Goal: Task Accomplishment & Management: Use online tool/utility

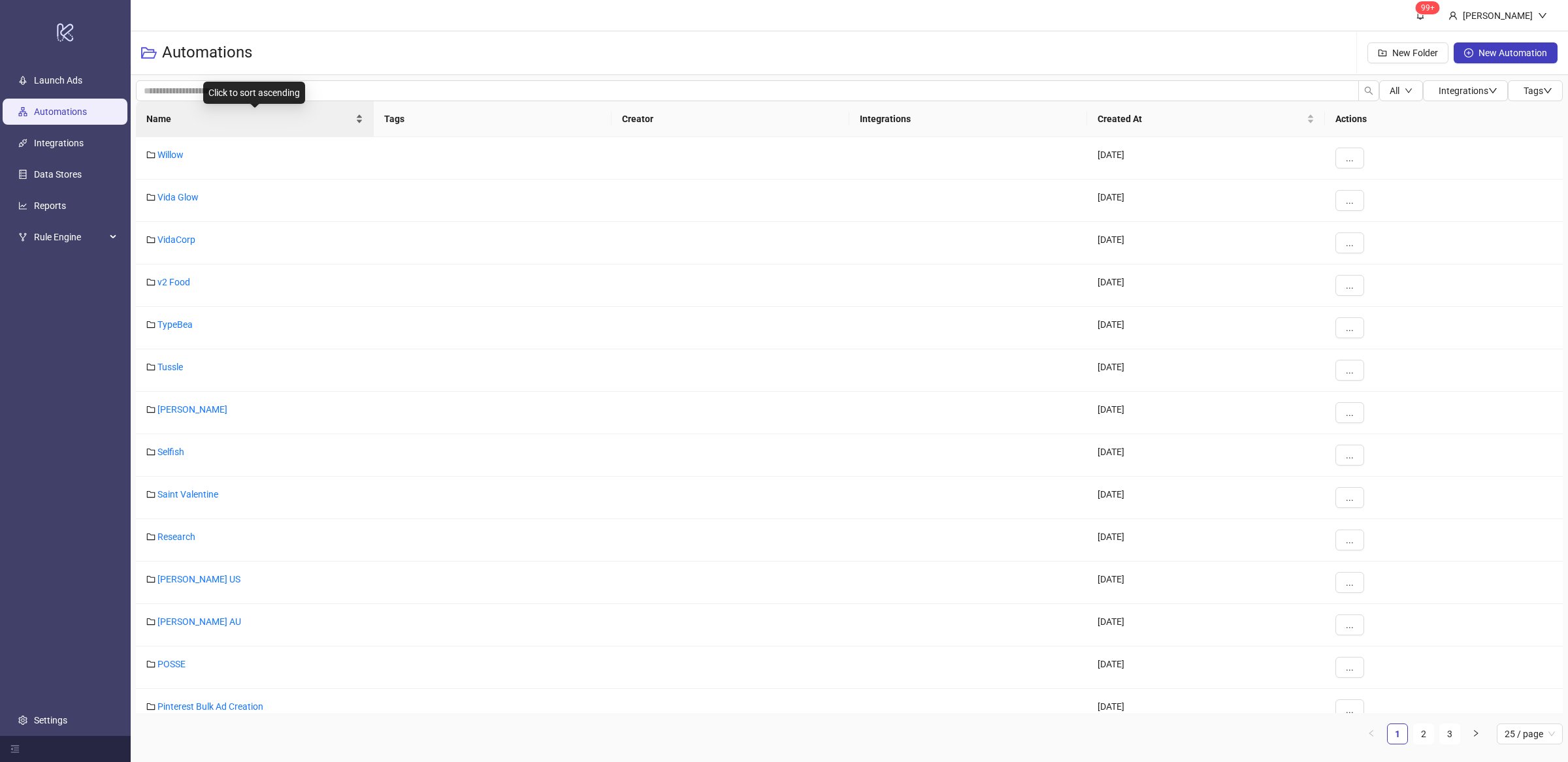
click at [359, 126] on div "Name" at bounding box center [254, 118] width 216 height 14
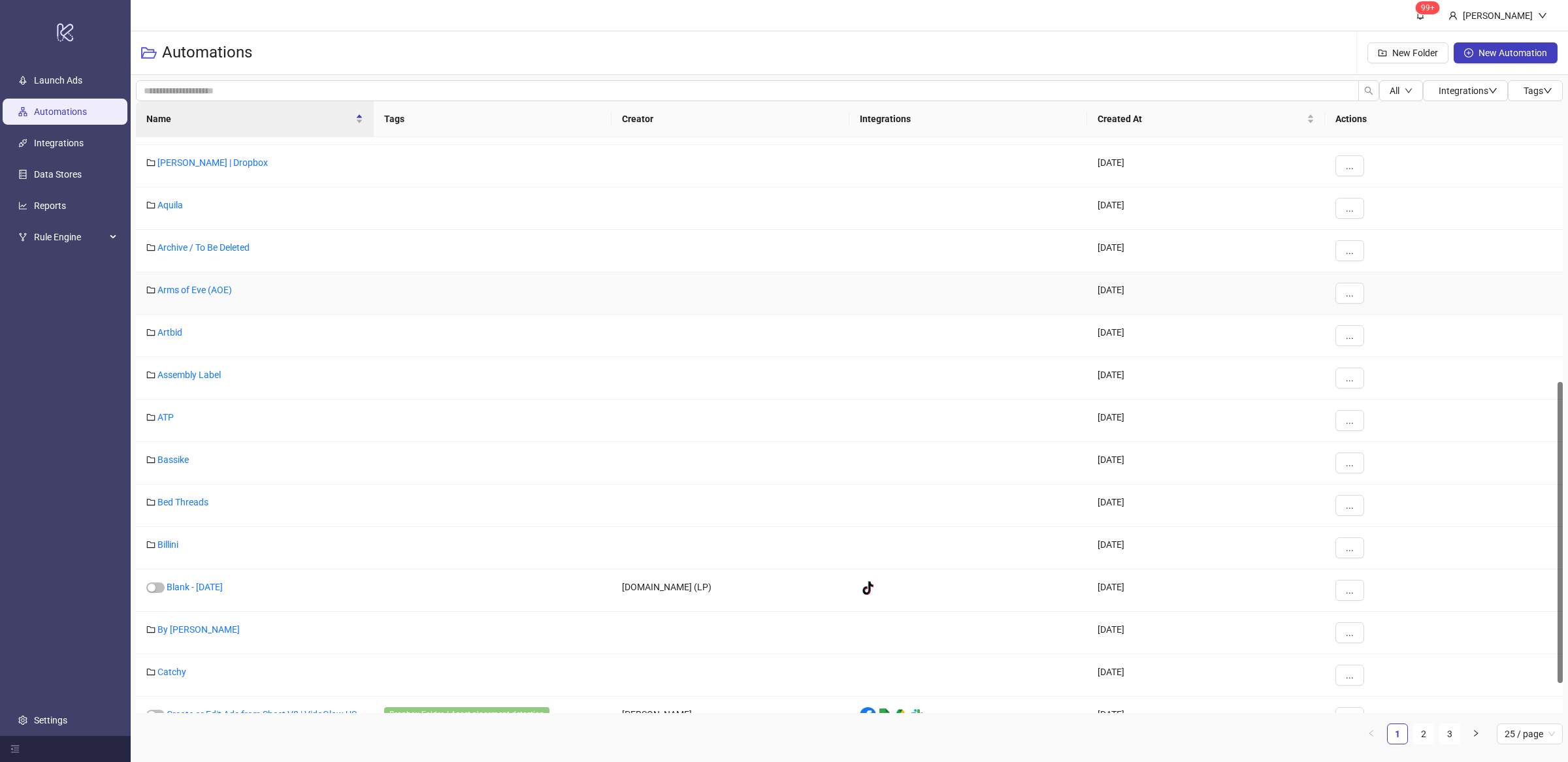
scroll to position [523, 0]
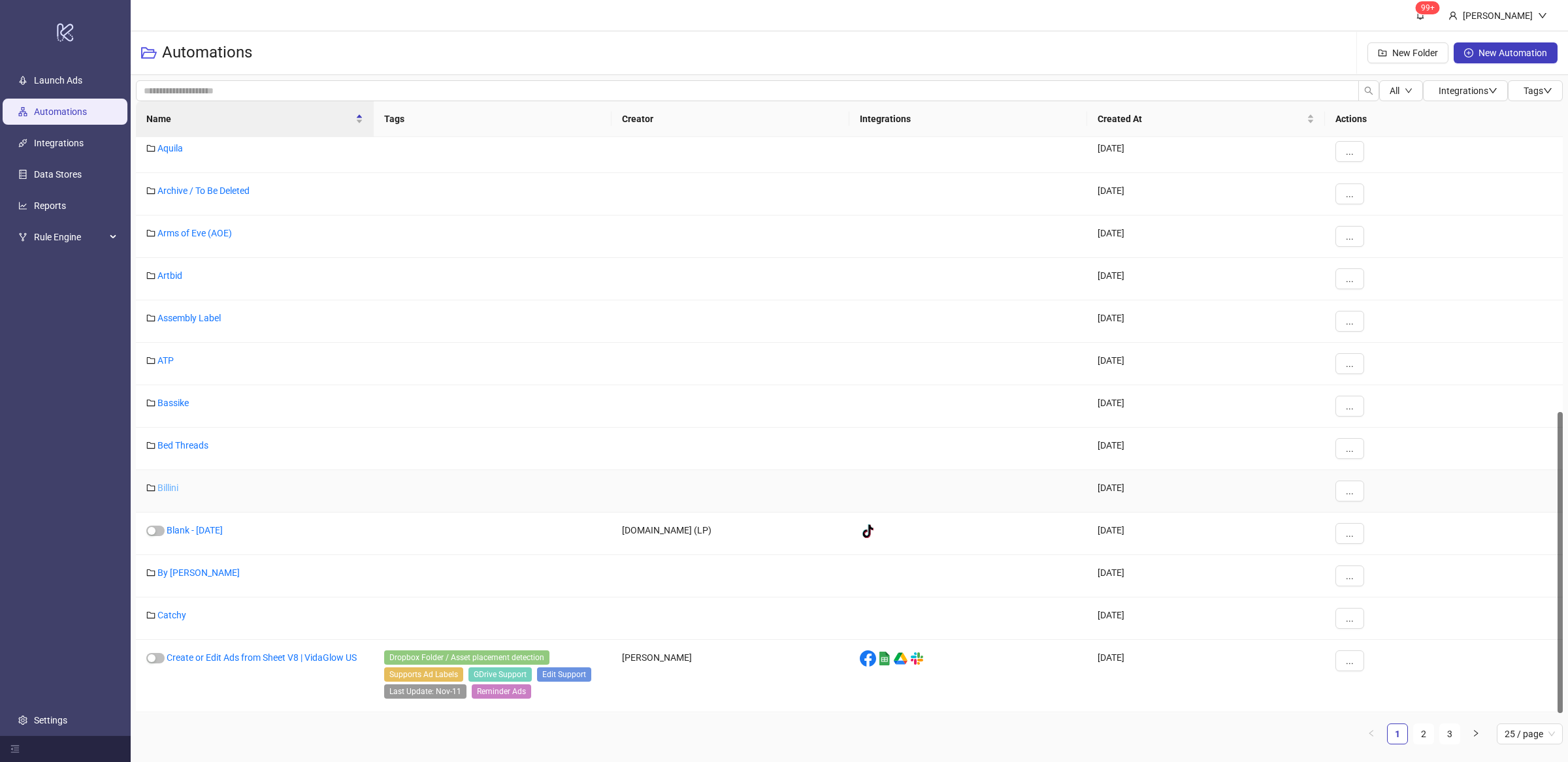
click at [165, 489] on link "Billini" at bounding box center [167, 488] width 21 height 11
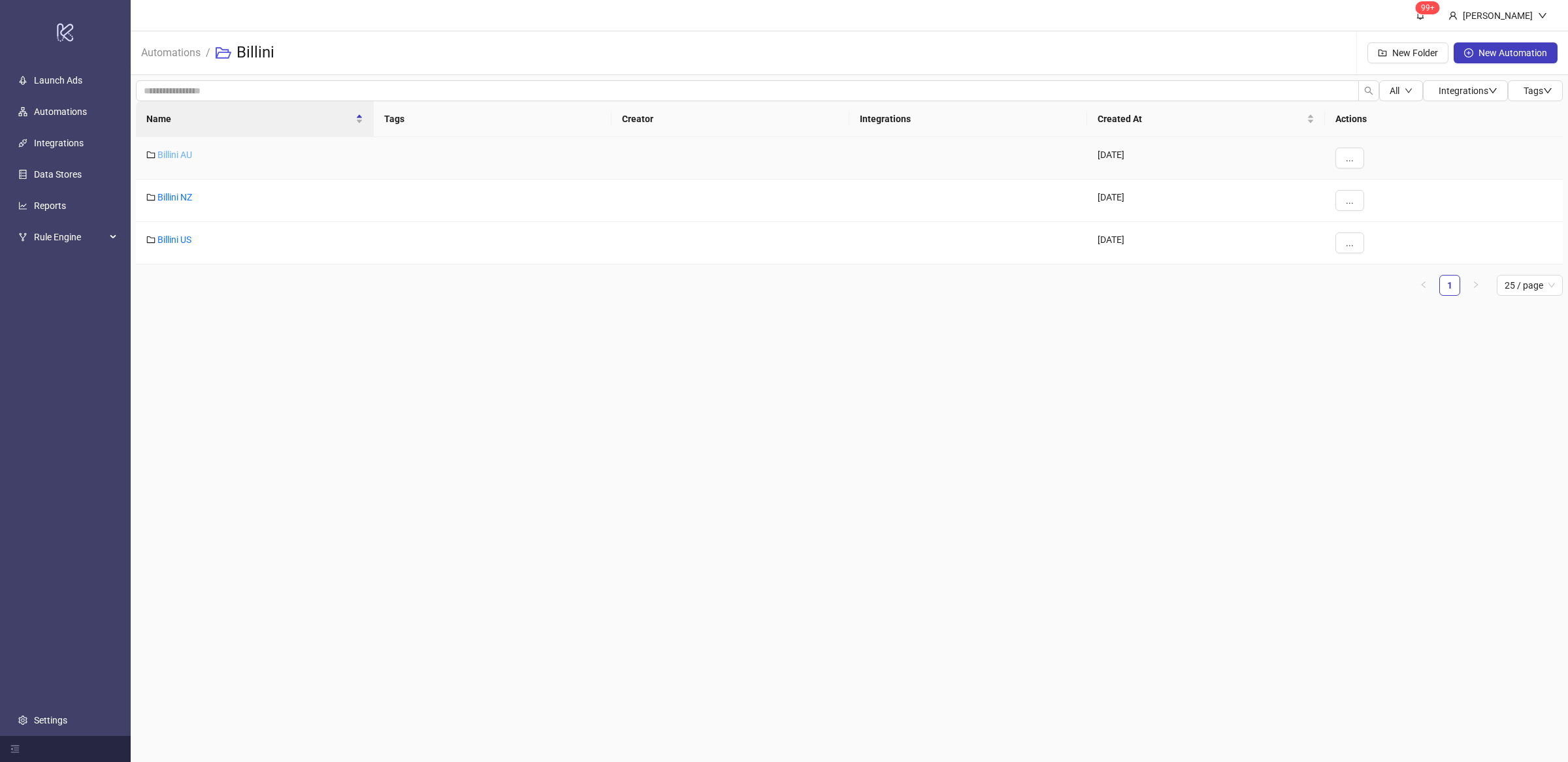
click at [173, 154] on link "Billini AU" at bounding box center [174, 155] width 35 height 11
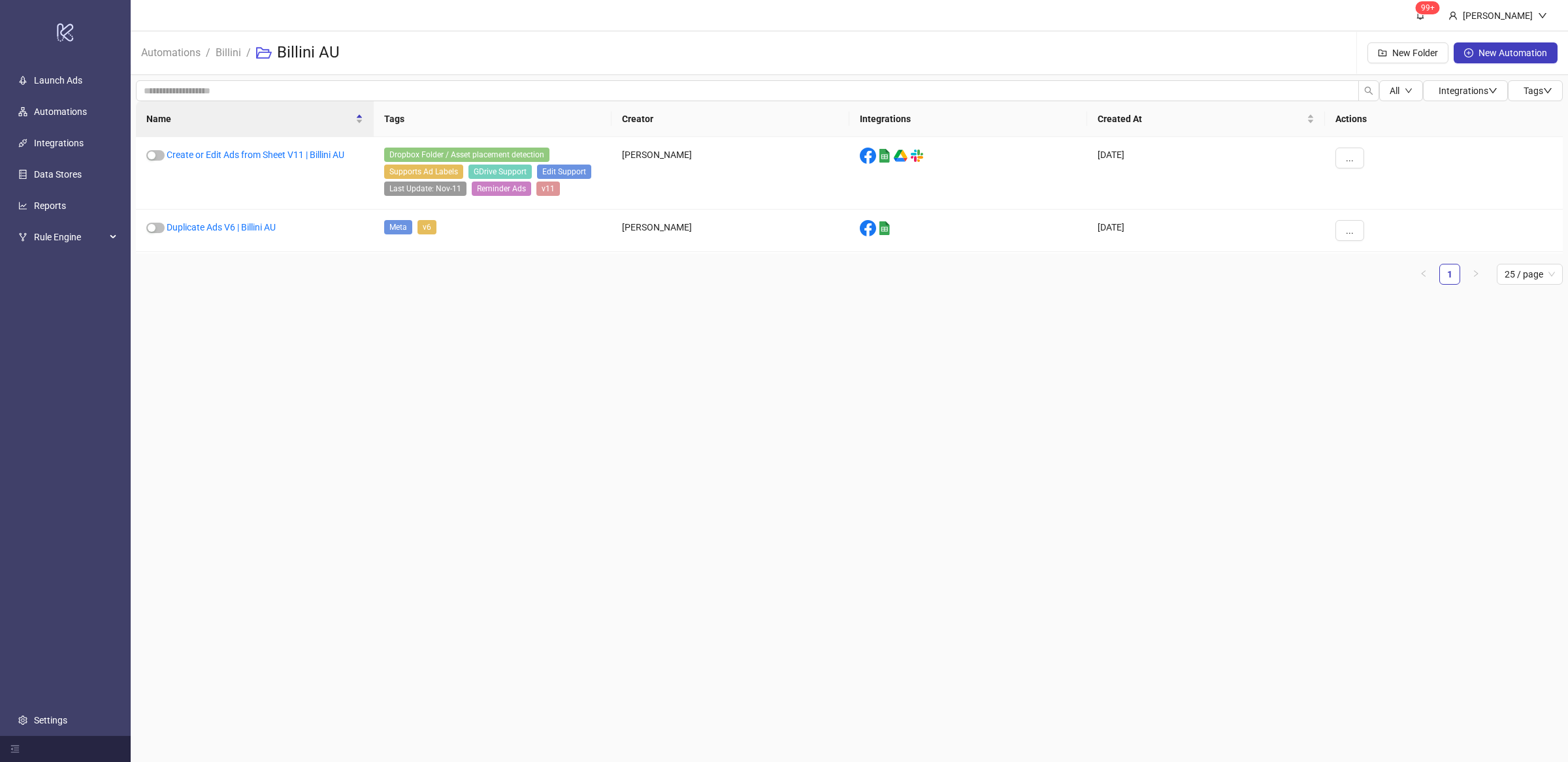
drag, startPoint x: 352, startPoint y: 372, endPoint x: 358, endPoint y: 352, distance: 20.9
click at [355, 372] on main "99+ Villy Aparicio Automations / Billini / Billini AU New Folder New Automation…" at bounding box center [849, 381] width 1437 height 762
click at [264, 231] on link "Duplicate Ads V6 | Billini AU" at bounding box center [220, 227] width 109 height 11
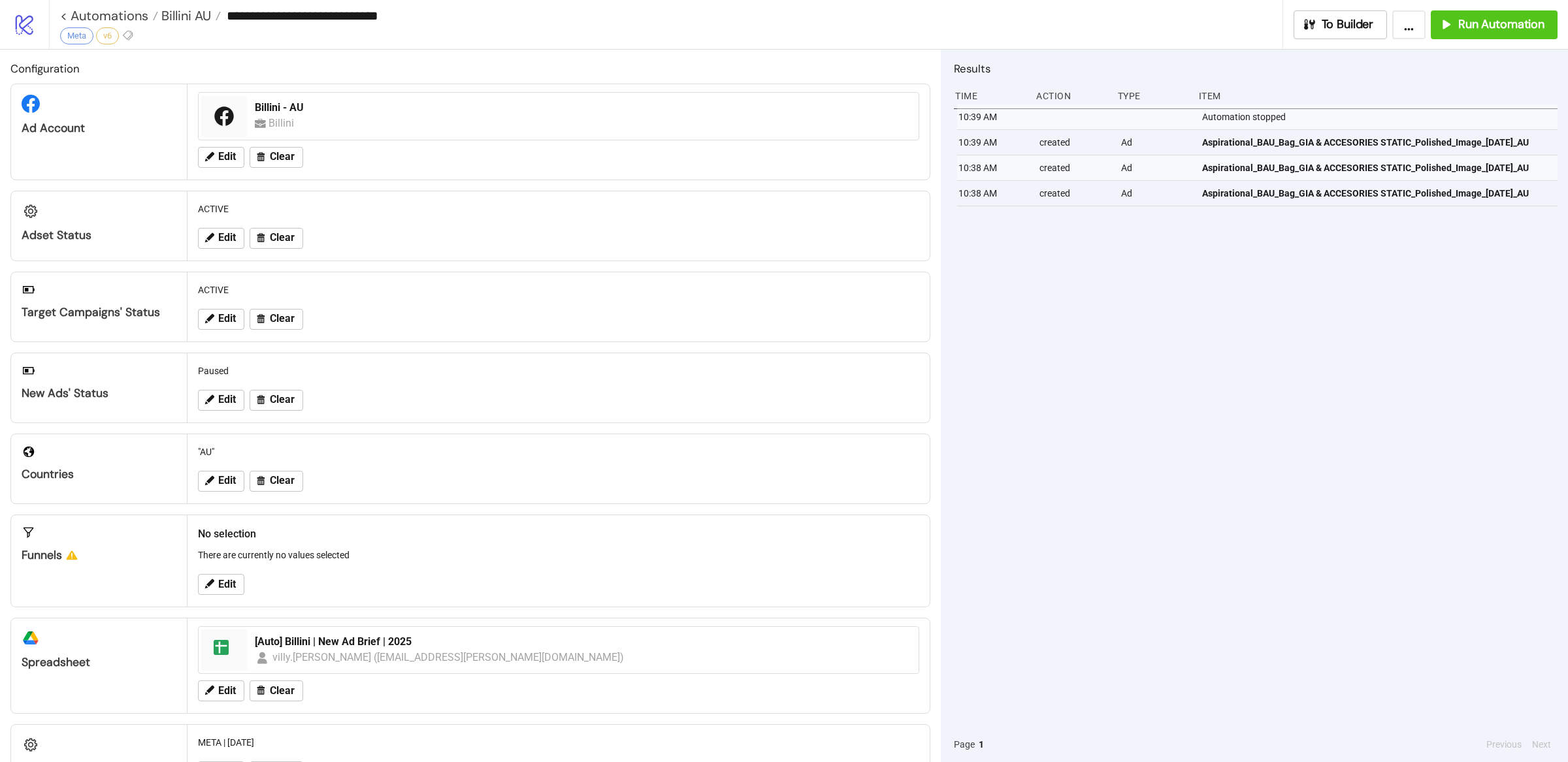
click at [1228, 306] on div "10:39 AM Automation stopped 10:39 AM created Ad Aspirational_BAU_Bag_GIA & ACCE…" at bounding box center [1255, 415] width 603 height 622
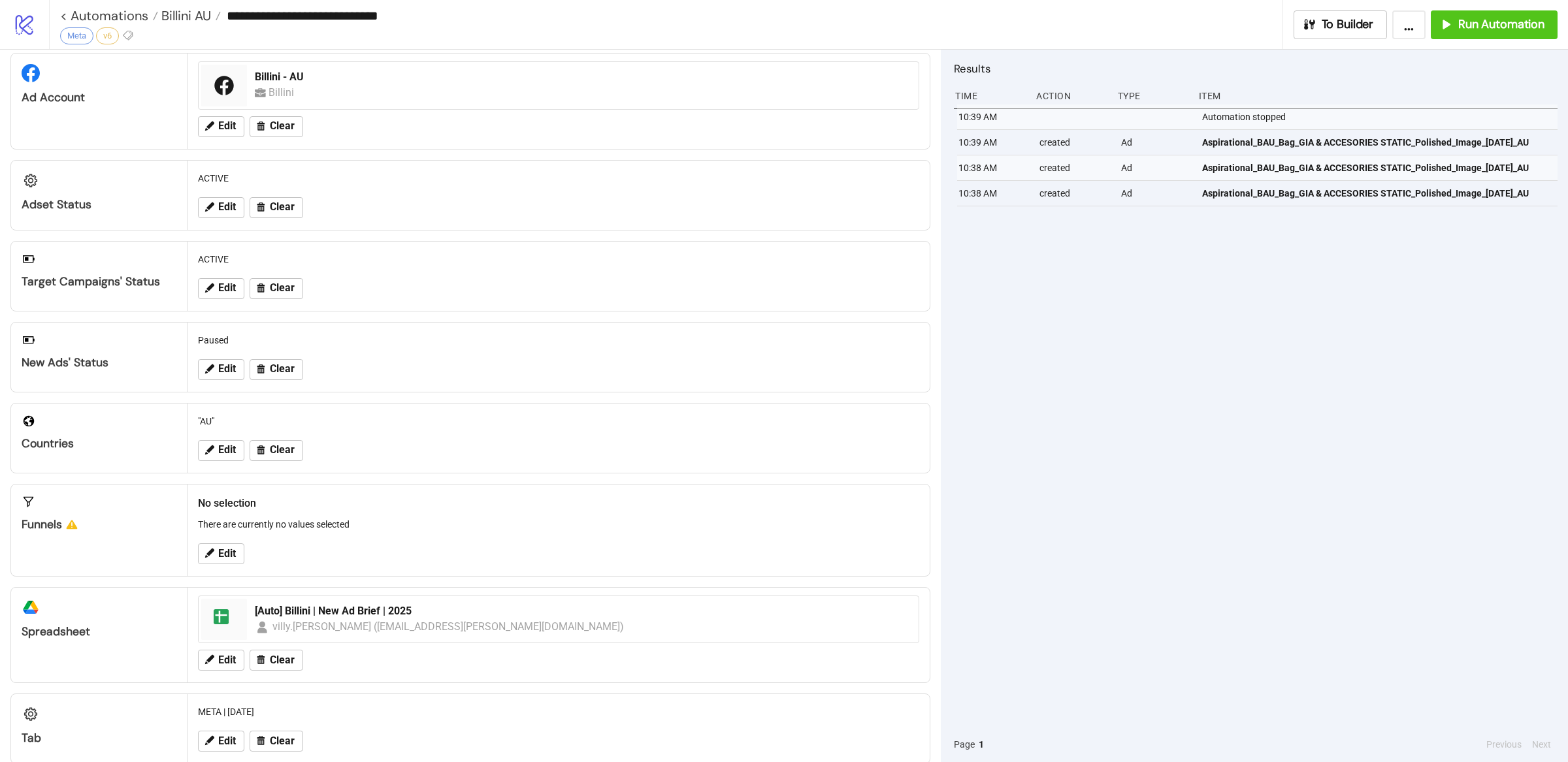
scroll to position [57, 0]
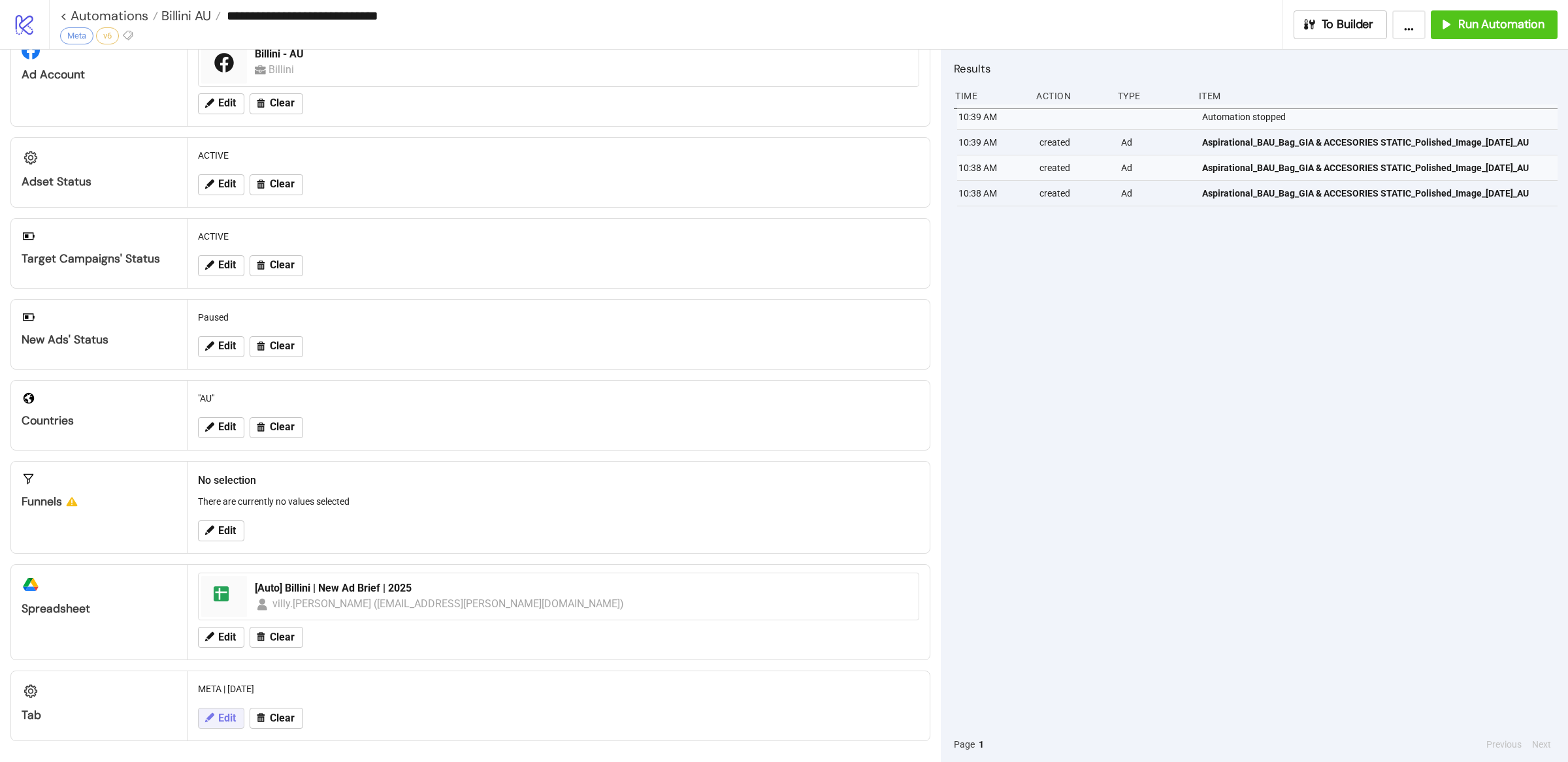
click at [218, 720] on span "Edit" at bounding box center [227, 718] width 18 height 12
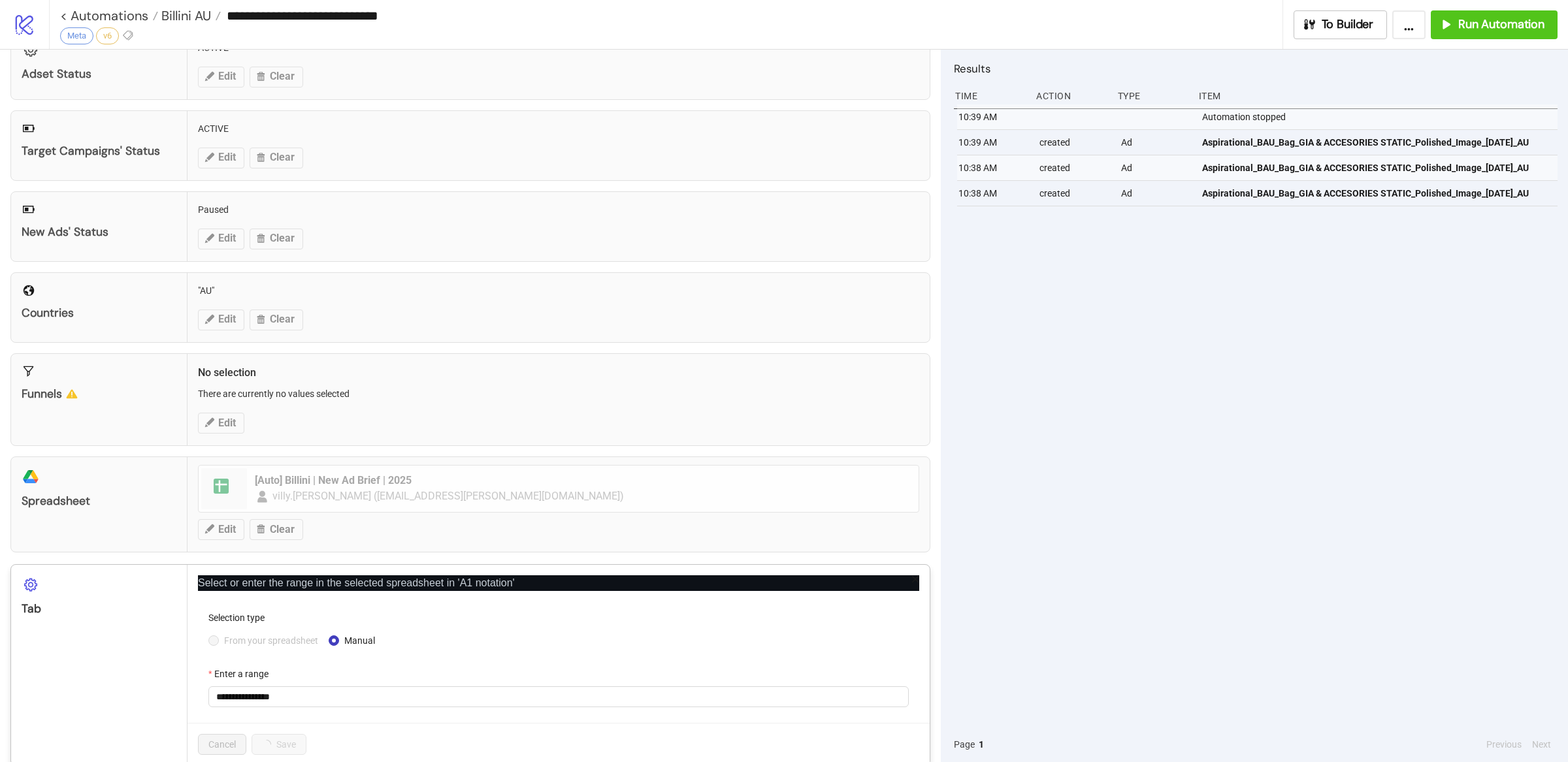
scroll to position [188, 0]
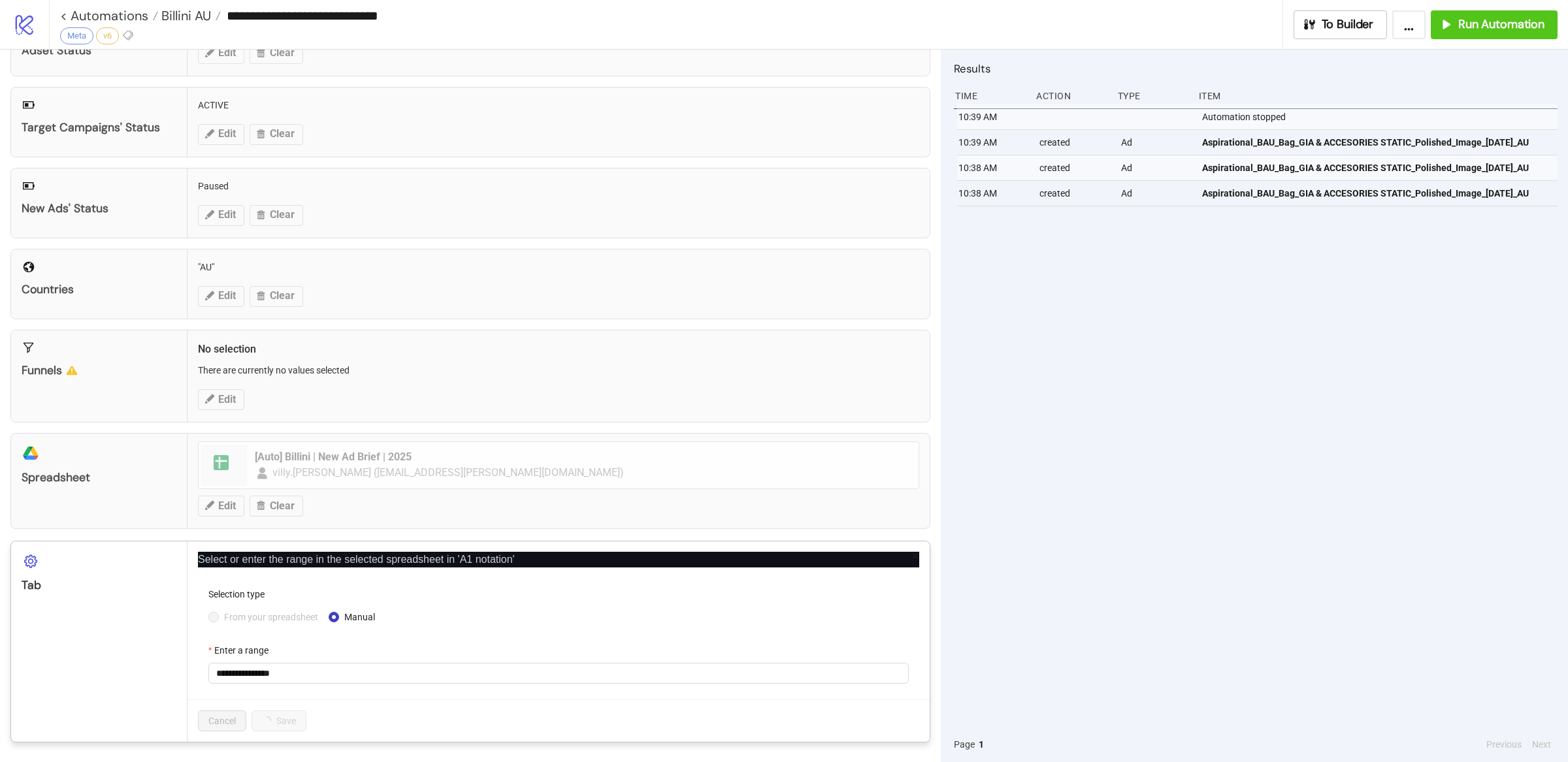
click at [224, 614] on span "From your spreadsheet" at bounding box center [271, 617] width 104 height 14
click at [284, 670] on input "**********" at bounding box center [559, 672] width 700 height 21
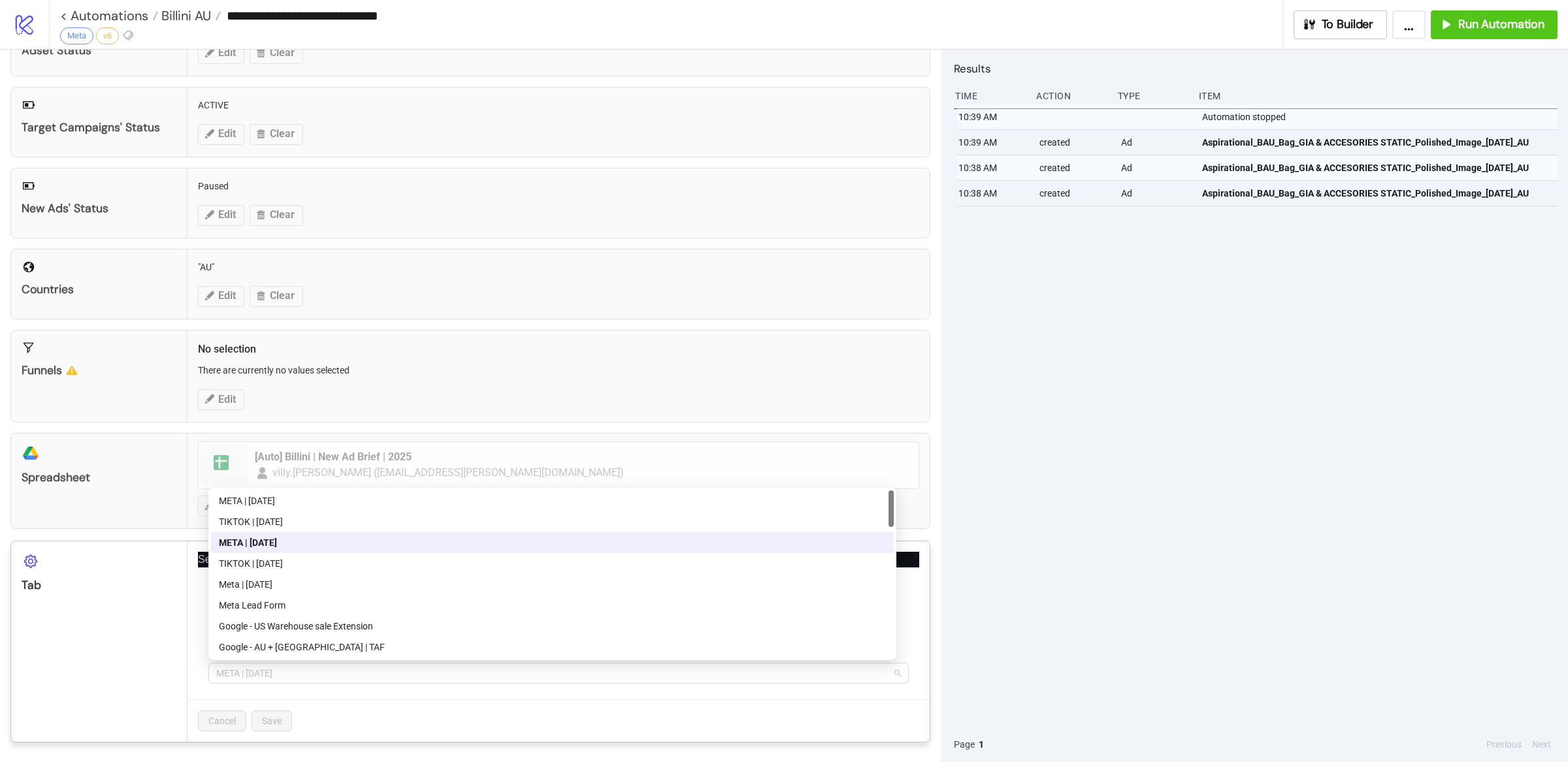
drag, startPoint x: 317, startPoint y: 673, endPoint x: 200, endPoint y: 674, distance: 117.0
click at [200, 674] on form "Selection type From your spreadsheet Manual Select a tab META | JULY 2025" at bounding box center [558, 643] width 721 height 112
click at [311, 499] on div "META | [DATE]" at bounding box center [552, 501] width 667 height 14
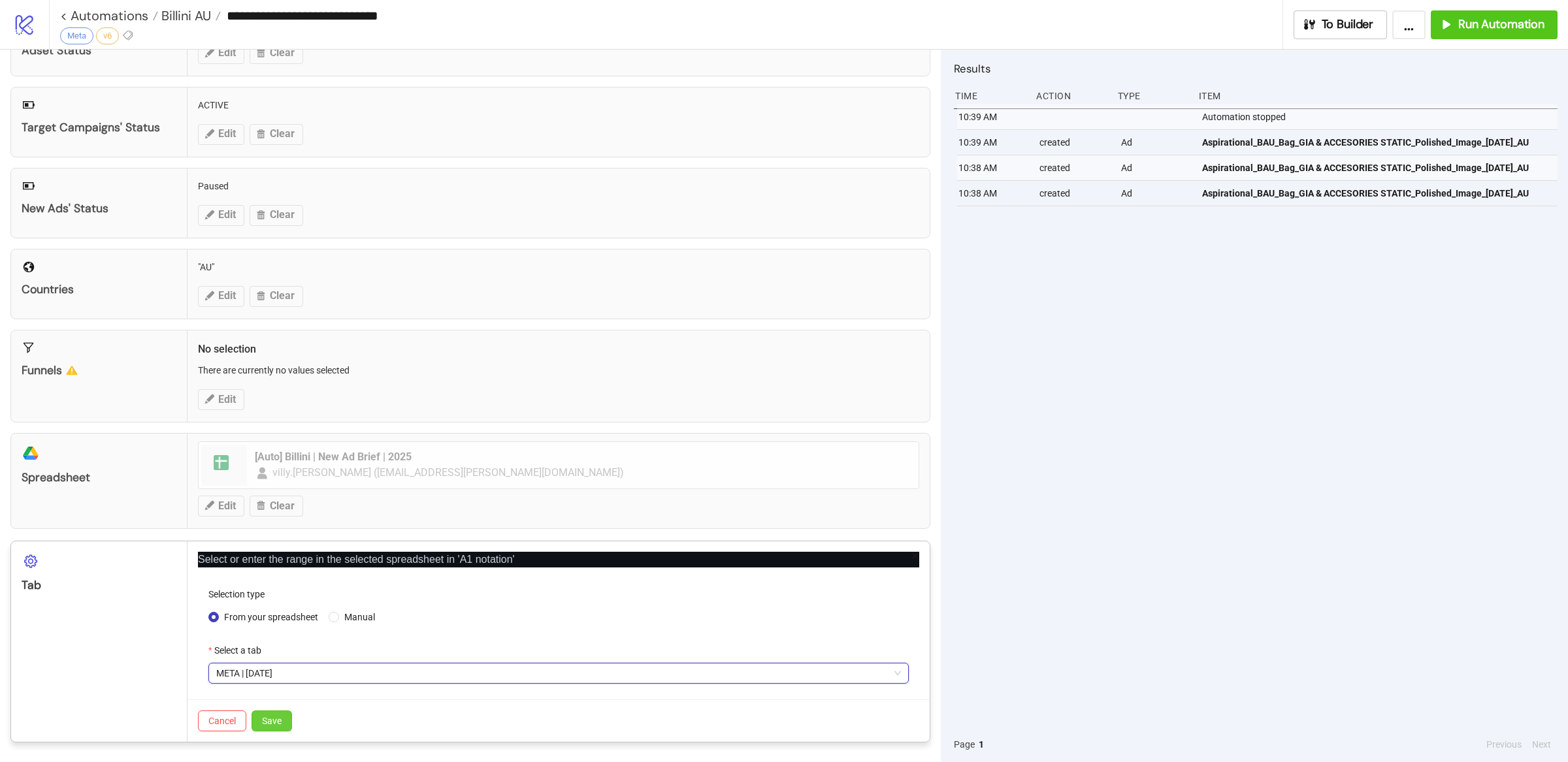
click at [276, 717] on span "Save" at bounding box center [272, 721] width 20 height 11
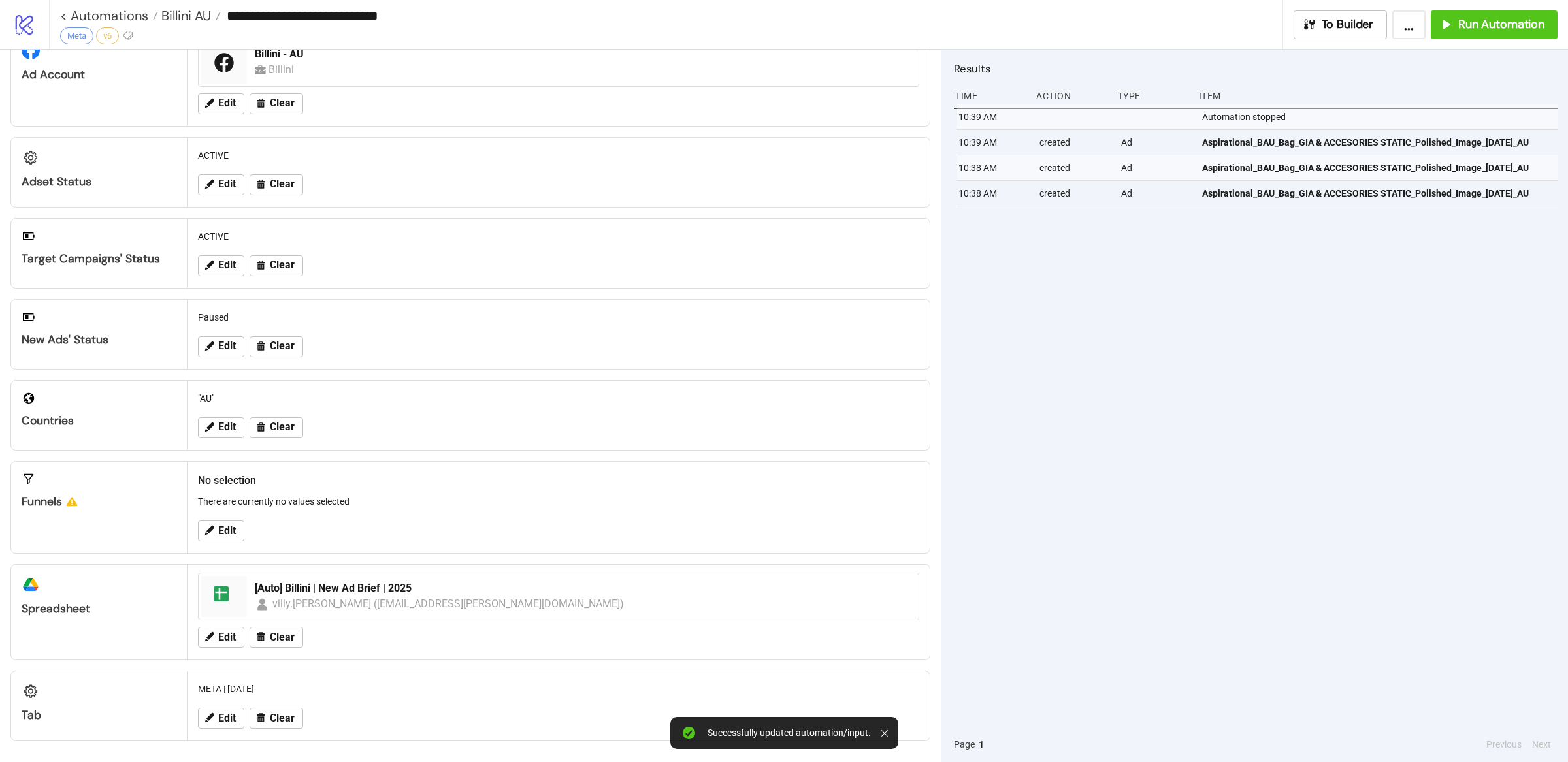
click at [1136, 433] on div "10:39 AM Automation stopped 10:39 AM created Ad Aspirational_BAU_Bag_GIA & ACCE…" at bounding box center [1255, 415] width 603 height 622
click at [1165, 425] on div "10:39 AM Automation stopped 10:39 AM created Ad Aspirational_BAU_Bag_GIA & ACCE…" at bounding box center [1255, 415] width 603 height 622
click at [1484, 30] on span "Run Automation" at bounding box center [1501, 24] width 86 height 15
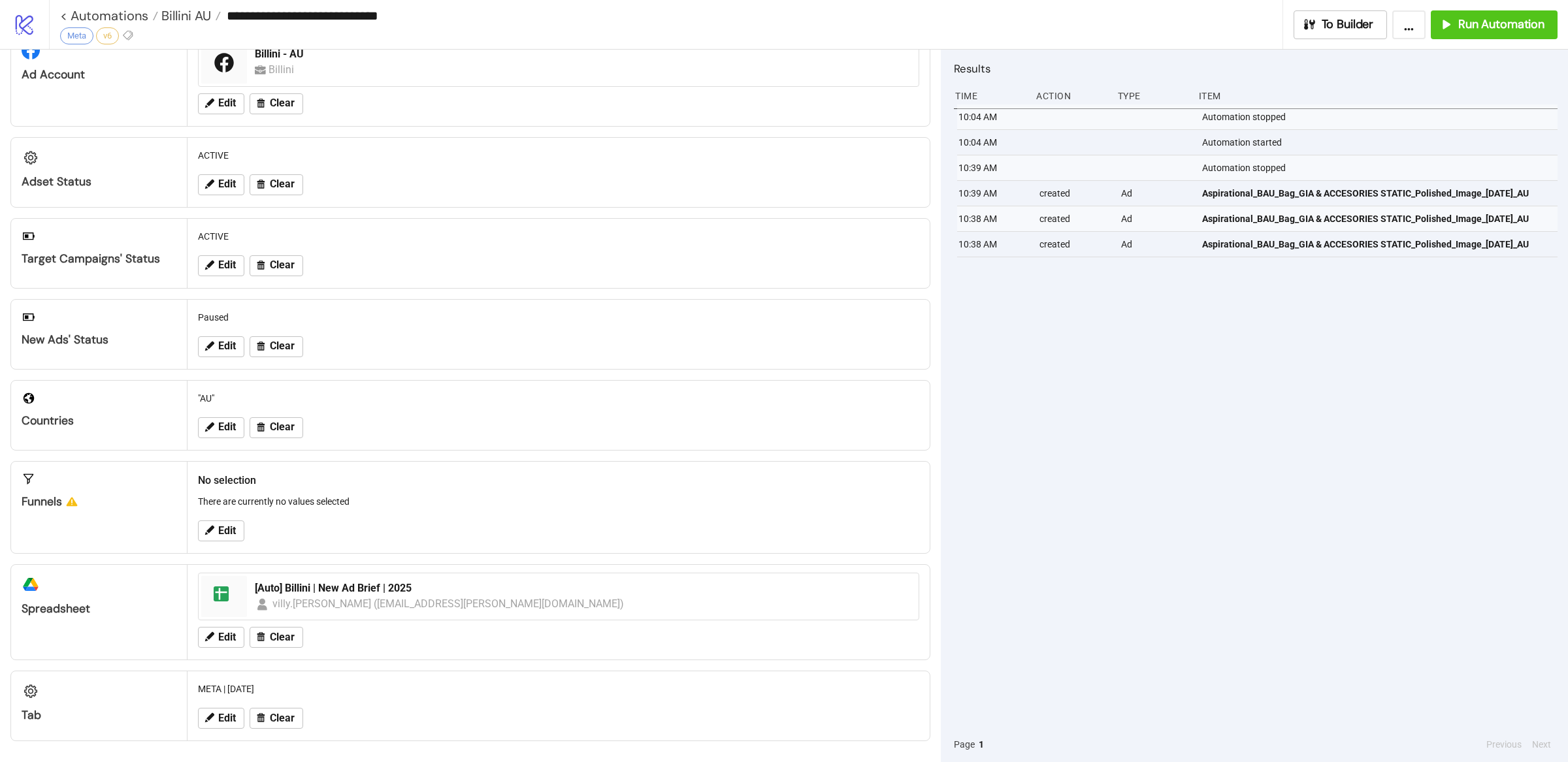
click at [1145, 419] on div "10:04 AM Automation stopped 10:04 AM Automation started 10:39 AM Automation sto…" at bounding box center [1255, 415] width 603 height 622
click at [1153, 422] on div "10:04 AM Automation stopped 10:04 AM Automation started 10:39 AM Automation sto…" at bounding box center [1255, 415] width 603 height 622
click at [1199, 567] on div "10:04 AM Automation stopped 10:04 AM Automation started 10:39 AM Automation sto…" at bounding box center [1255, 415] width 603 height 622
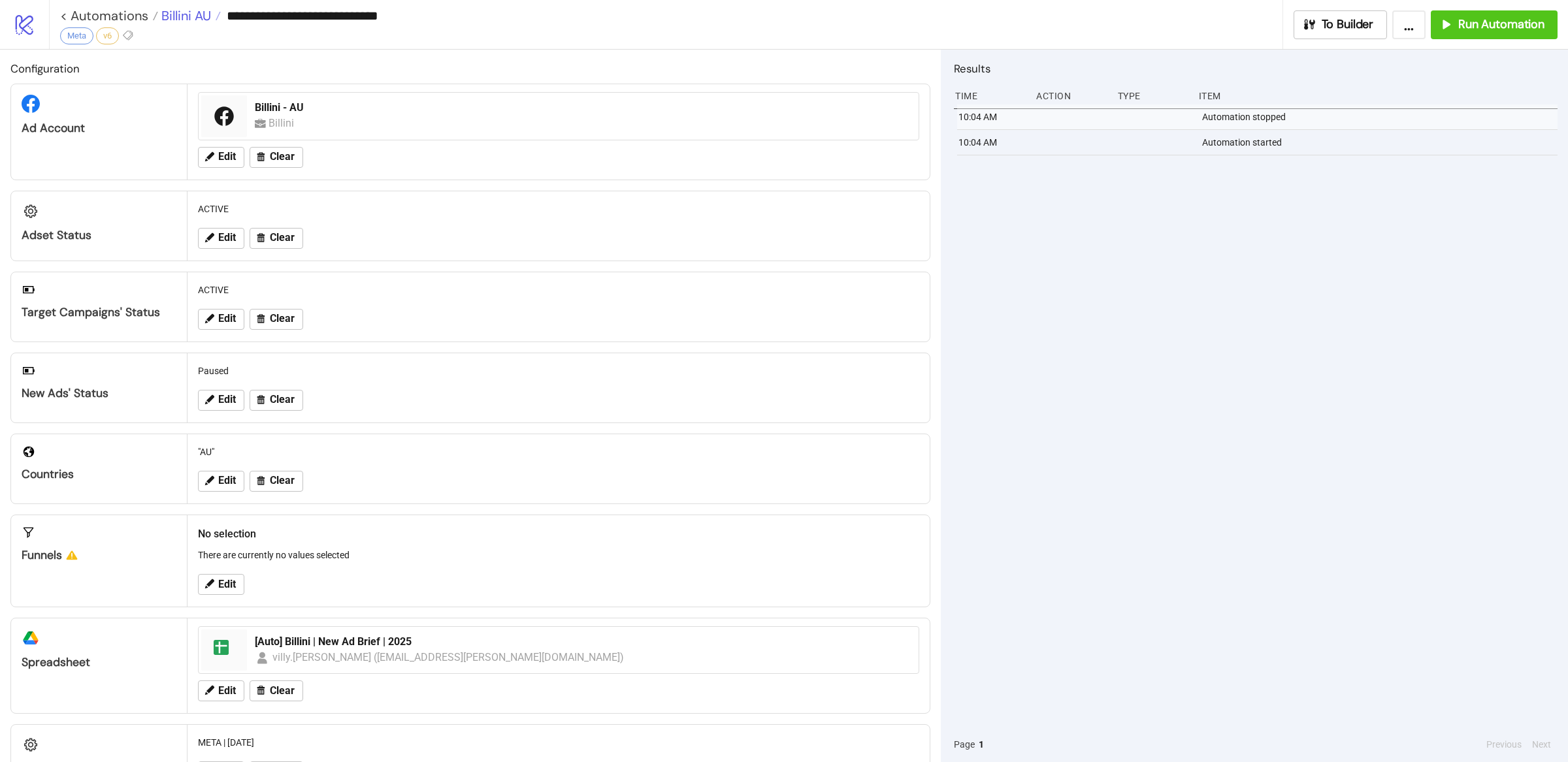
click at [206, 13] on span "Billini AU" at bounding box center [184, 15] width 53 height 17
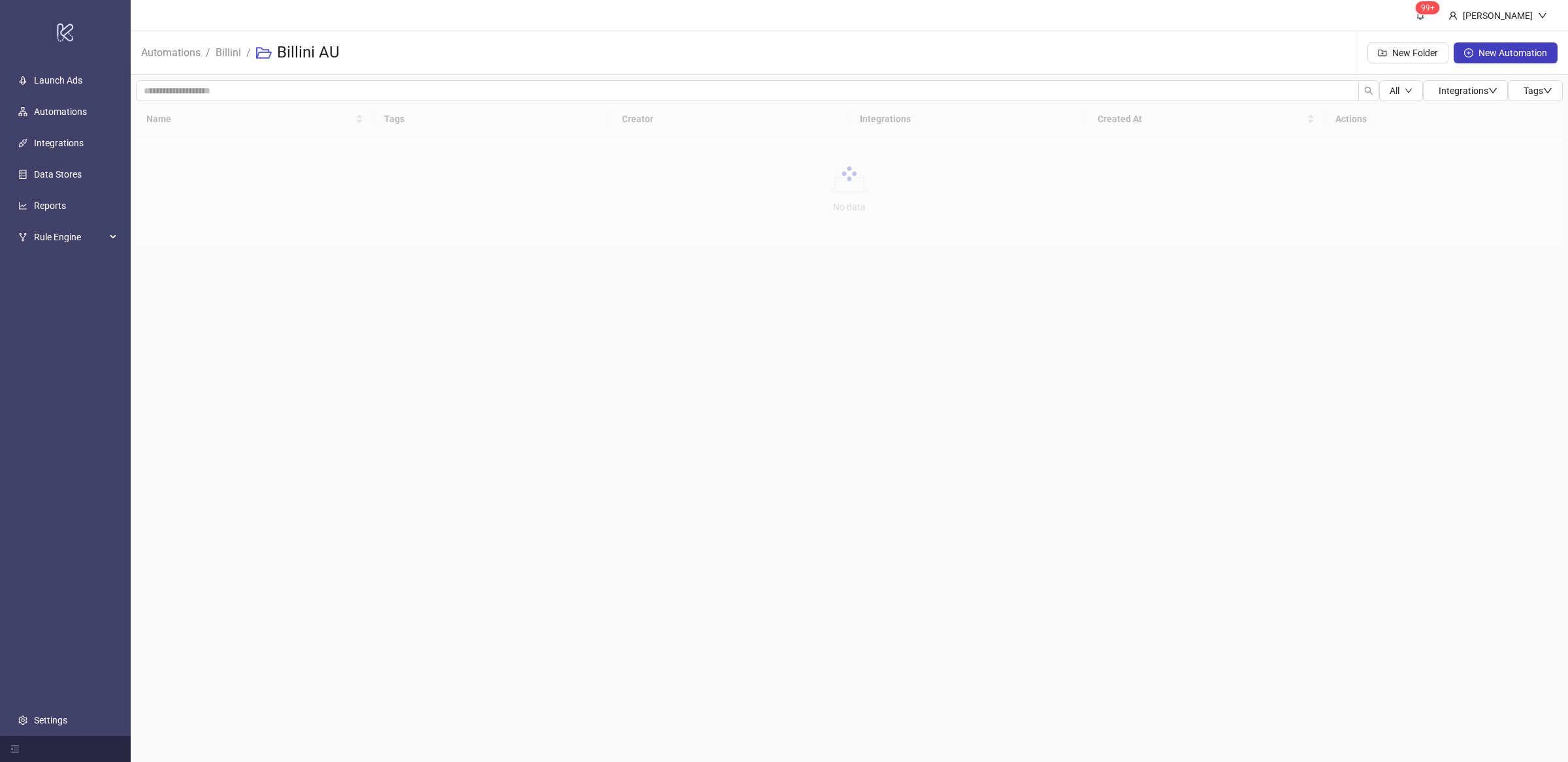
click at [101, 371] on ul "Launch Ads Automations Integrations Data Stores Reports Rule Engine Settings" at bounding box center [65, 400] width 130 height 671
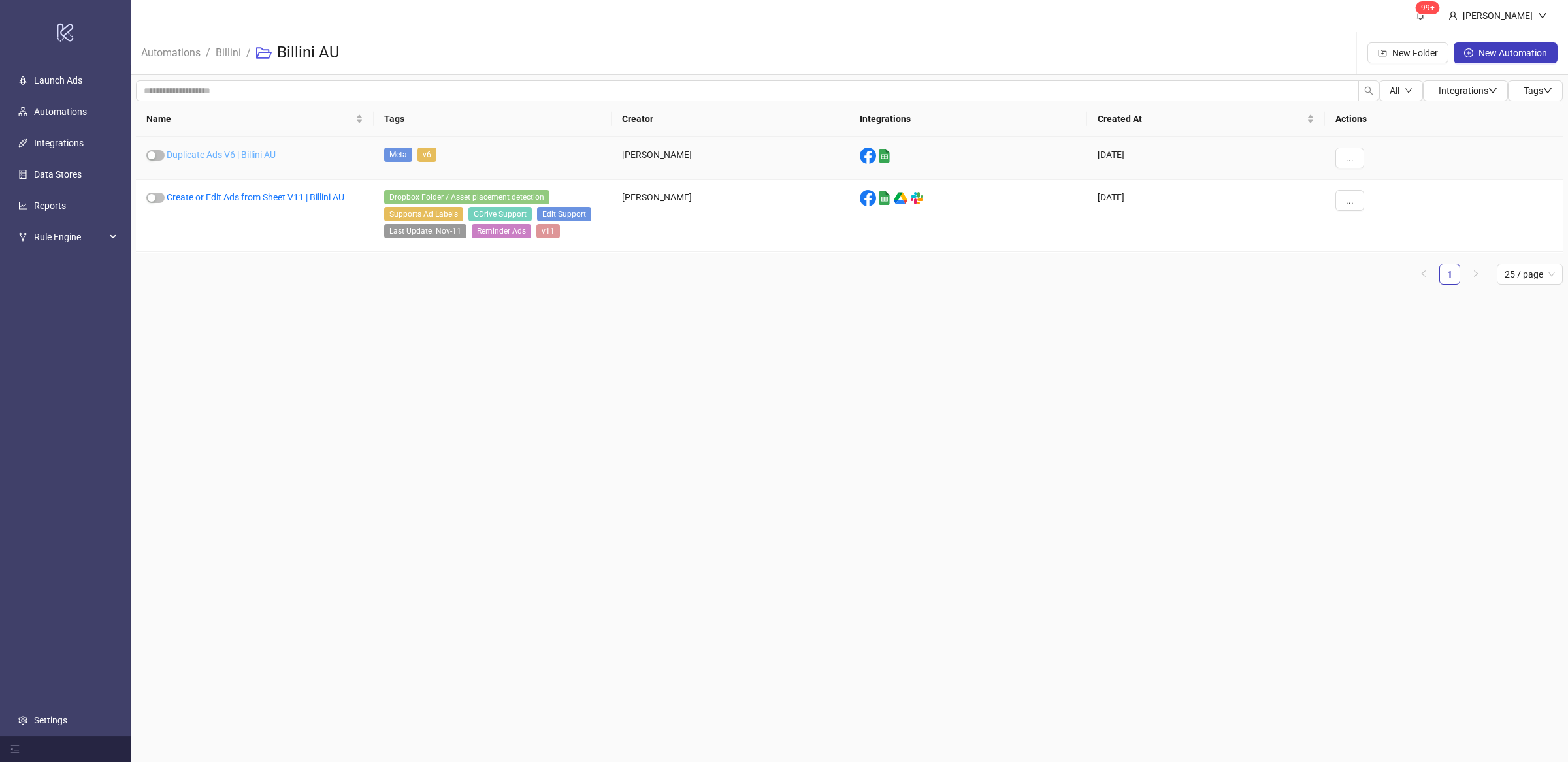
click at [250, 153] on link "Duplicate Ads V6 | Billini AU" at bounding box center [220, 155] width 109 height 11
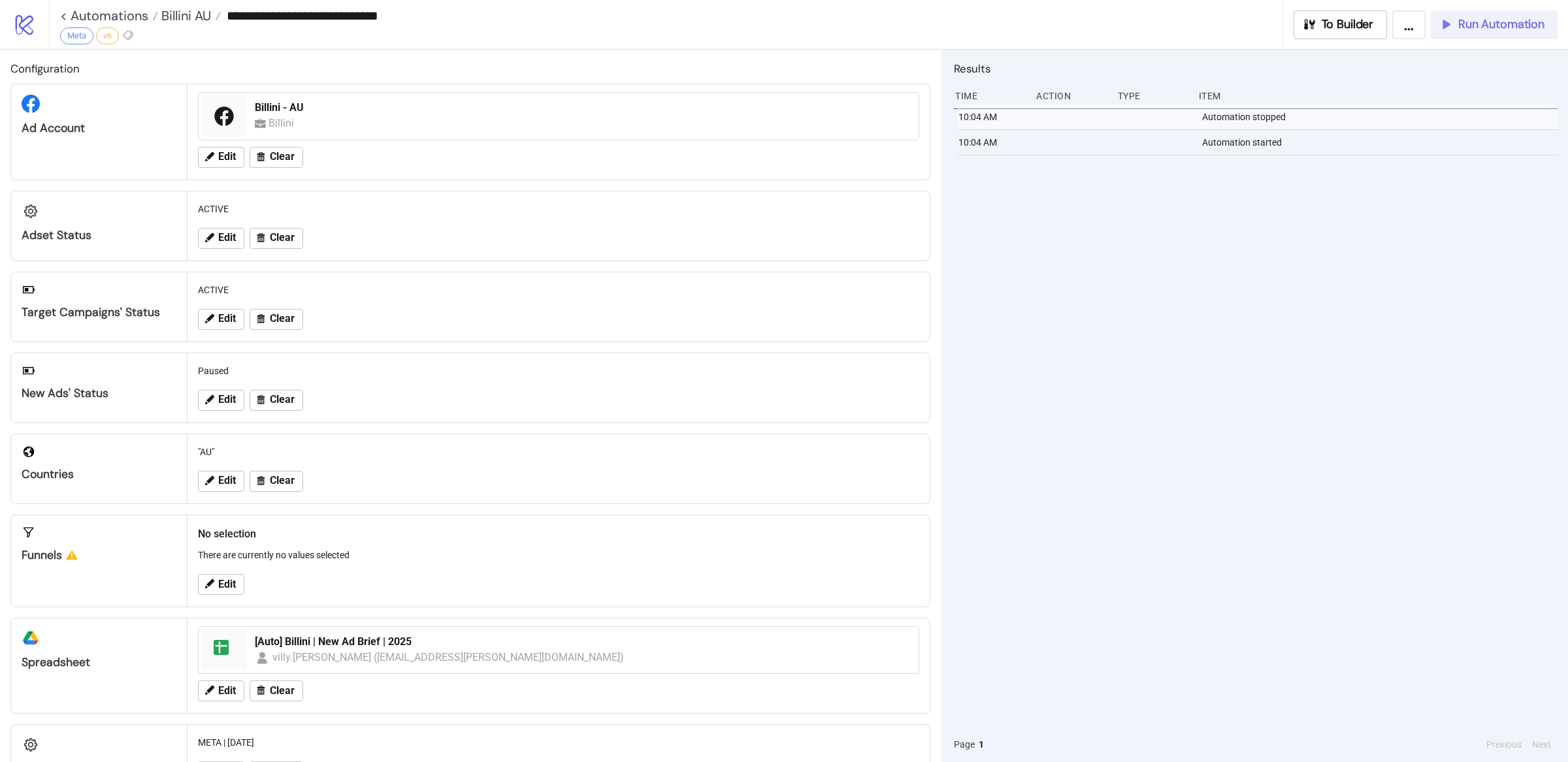
click at [1485, 35] on button "Run Automation" at bounding box center [1493, 25] width 127 height 29
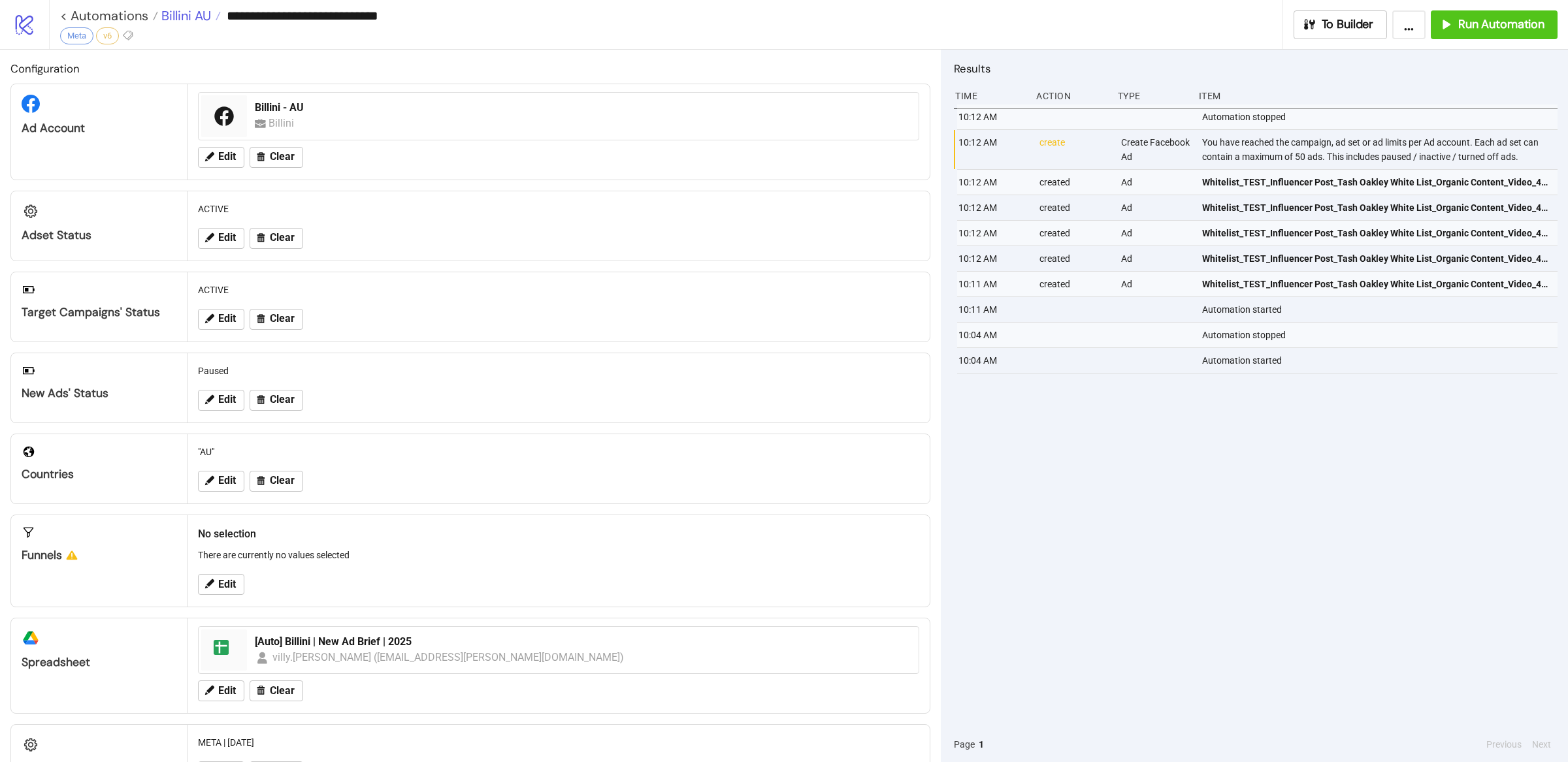
click at [193, 11] on span "Billini AU" at bounding box center [184, 15] width 53 height 17
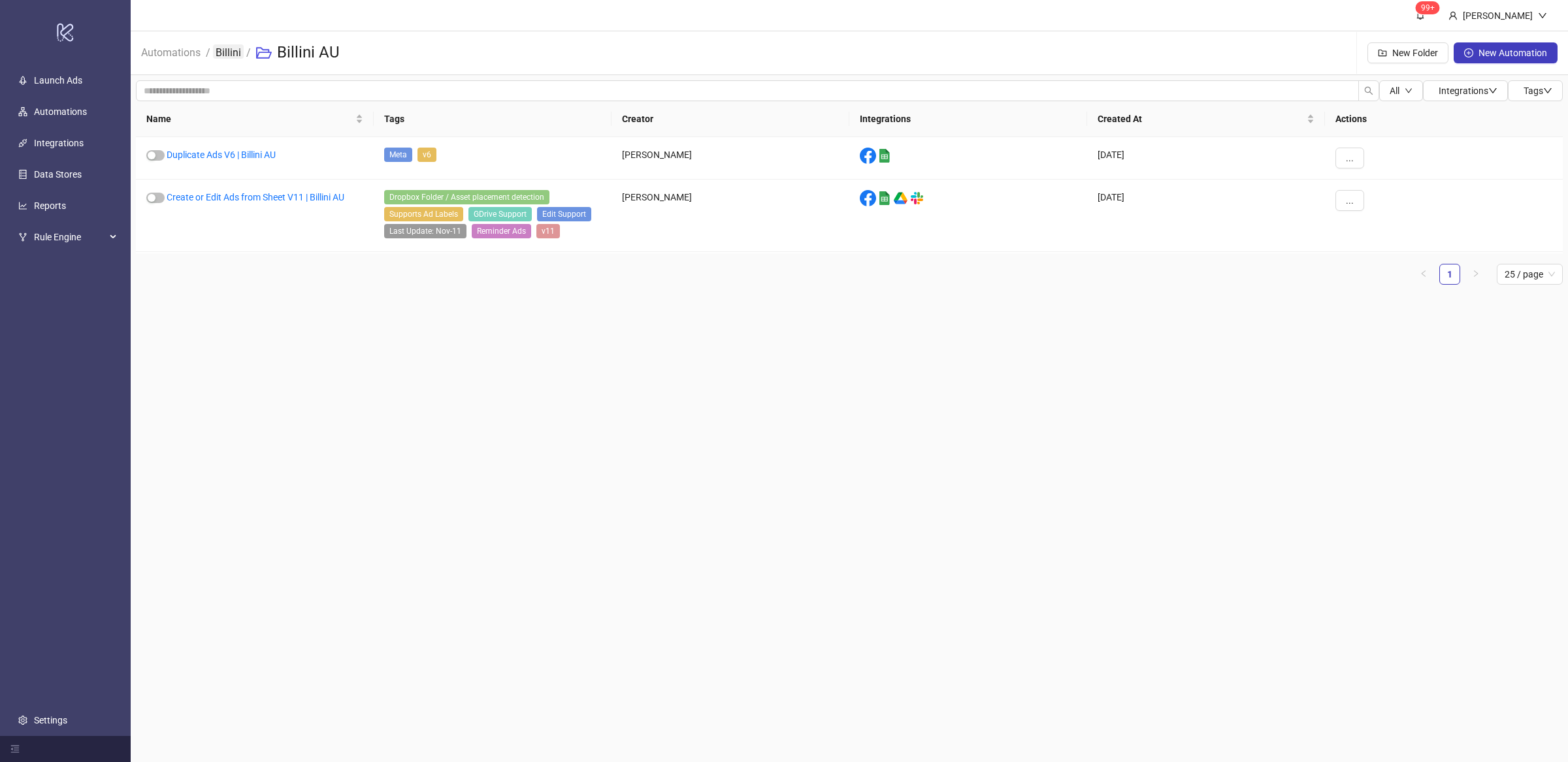
click at [228, 57] on link "Billini" at bounding box center [228, 51] width 31 height 14
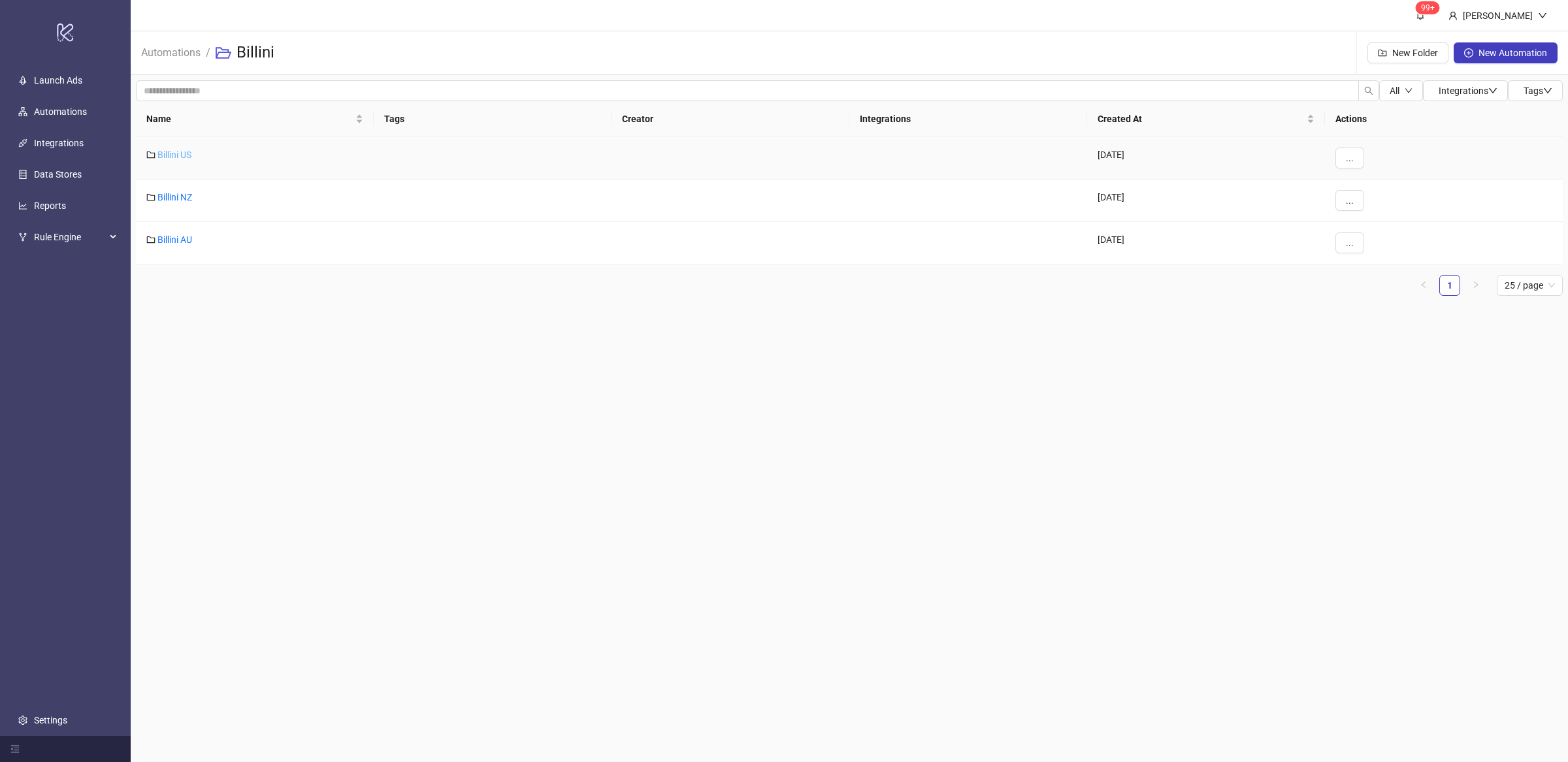
click at [180, 151] on link "Billini US" at bounding box center [174, 155] width 34 height 11
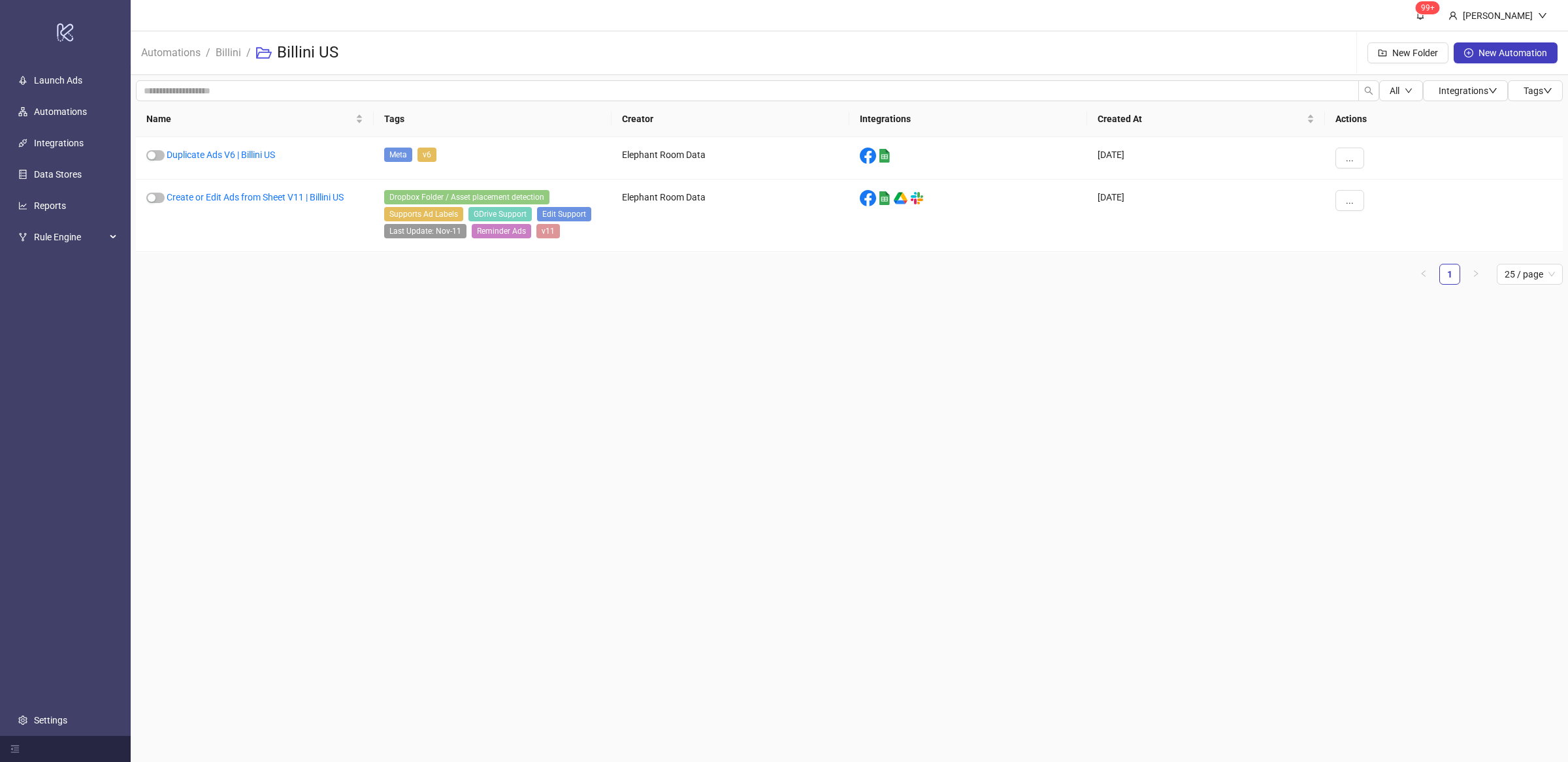
click at [501, 399] on main "99+ [PERSON_NAME] Automations / Billini / Billini US New Folder New Automation …" at bounding box center [849, 381] width 1437 height 762
click at [217, 152] on link "Duplicate Ads V6 | Billini US" at bounding box center [220, 155] width 109 height 11
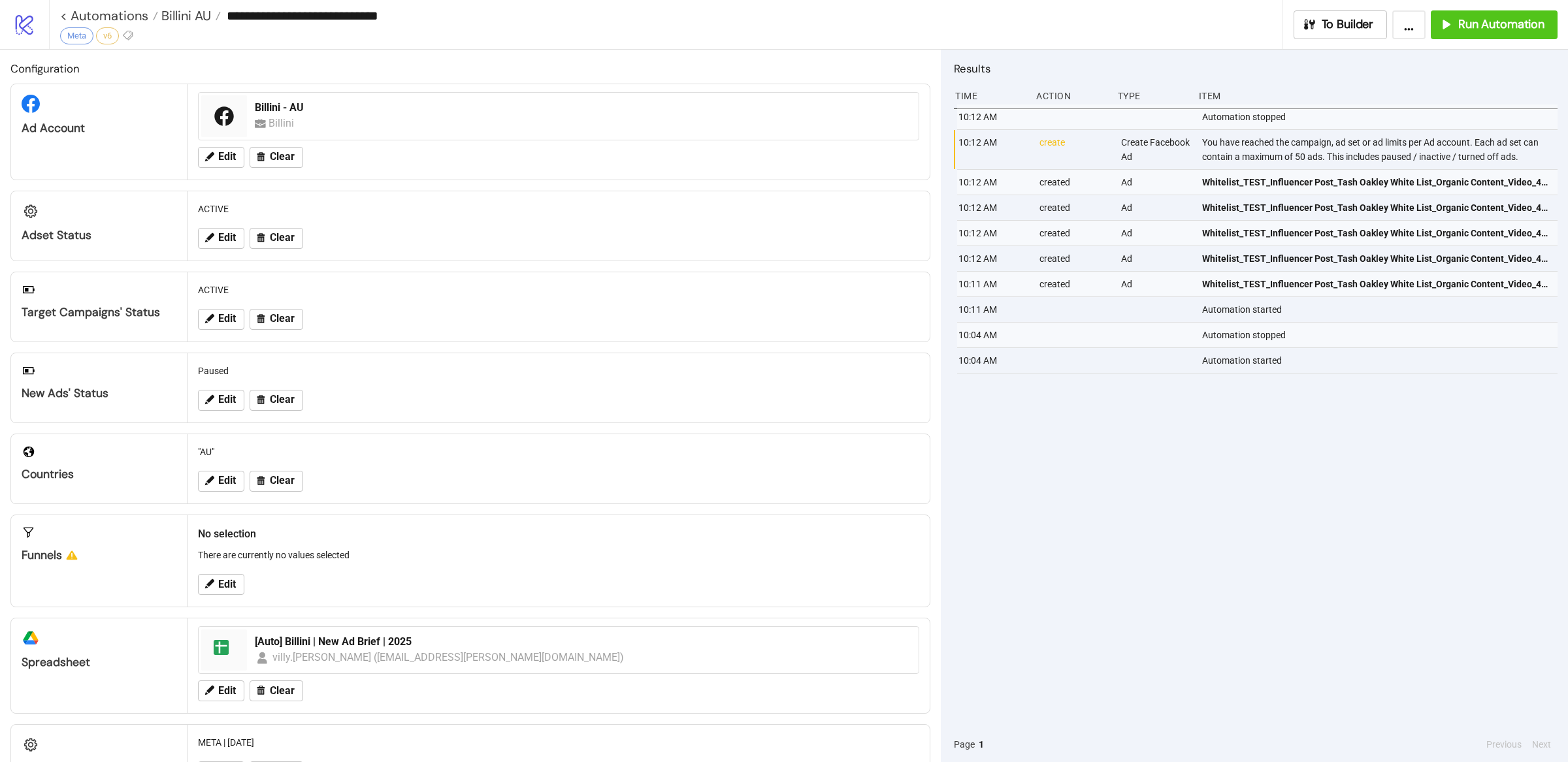
type input "**********"
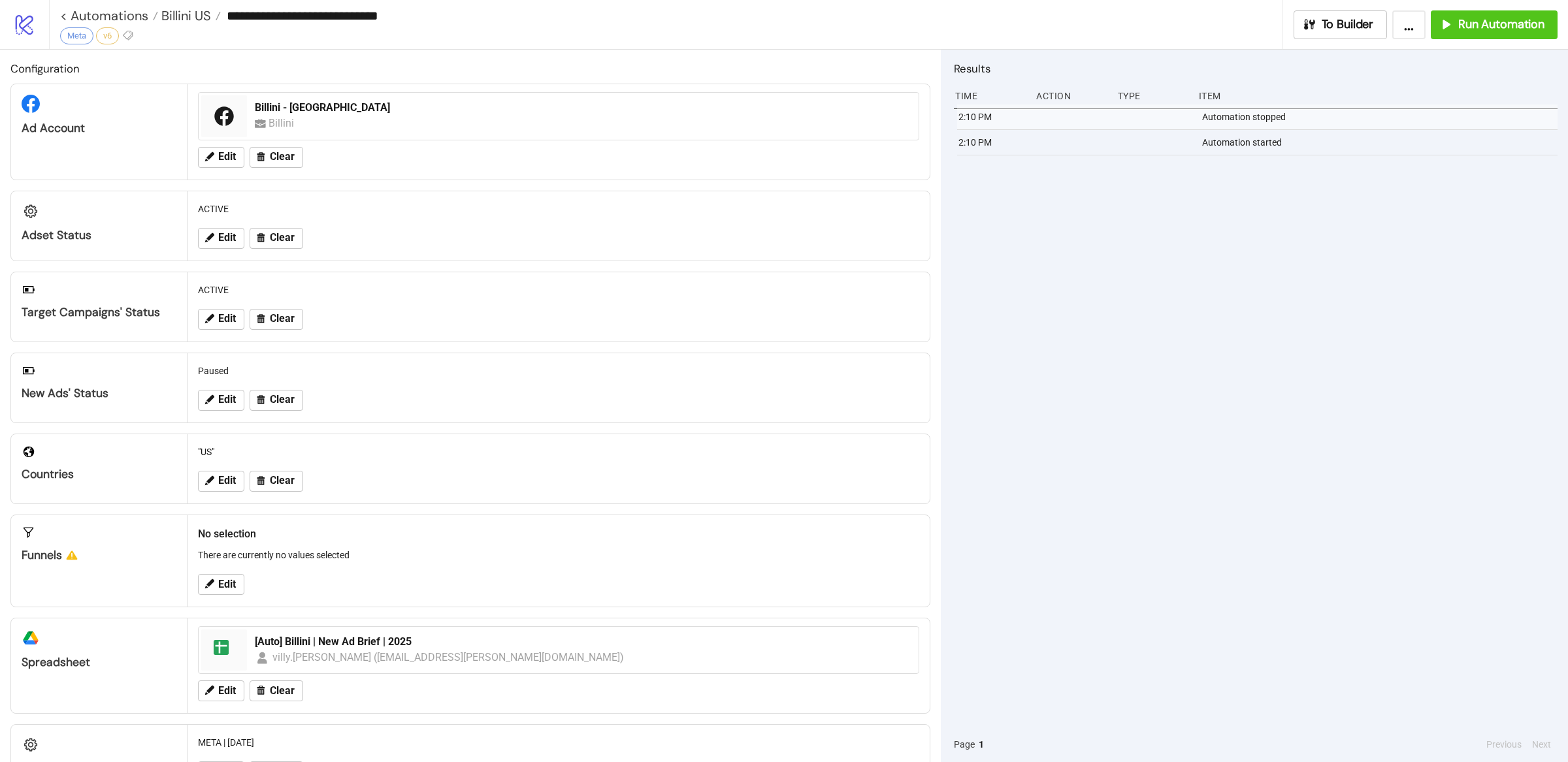
click at [1383, 281] on div "2:10 PM Automation stopped 2:10 PM Automation started" at bounding box center [1255, 415] width 603 height 622
click at [1467, 25] on span "Run Automation" at bounding box center [1501, 24] width 86 height 15
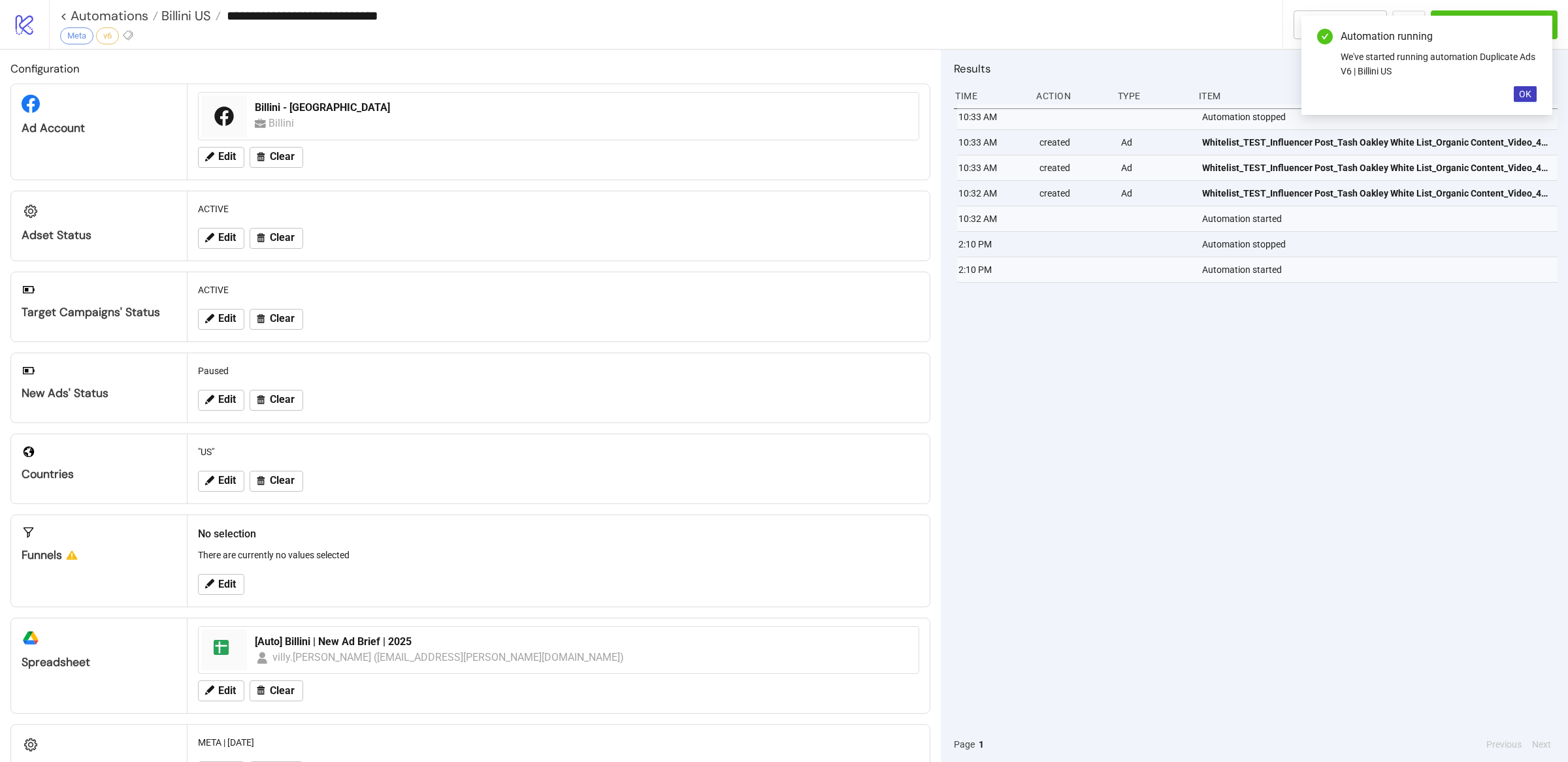
click at [1268, 482] on div "10:33 AM Automation stopped 10:33 AM created Ad Whitelist_TEST_Influencer Post_…" at bounding box center [1255, 415] width 603 height 622
